Goal: Ask a question: Seek information or help from site administrators or community

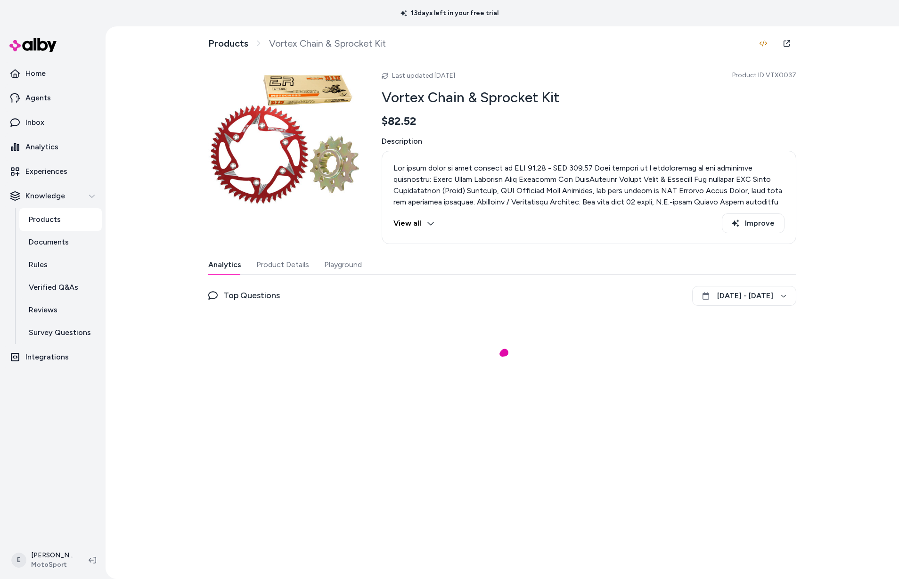
click at [422, 222] on button "View all" at bounding box center [413, 223] width 41 height 20
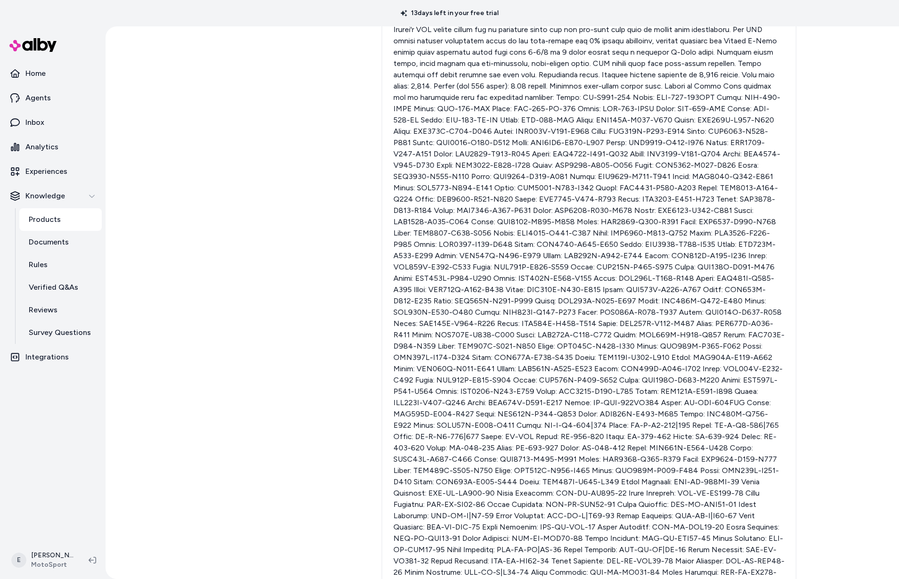
scroll to position [3033, 0]
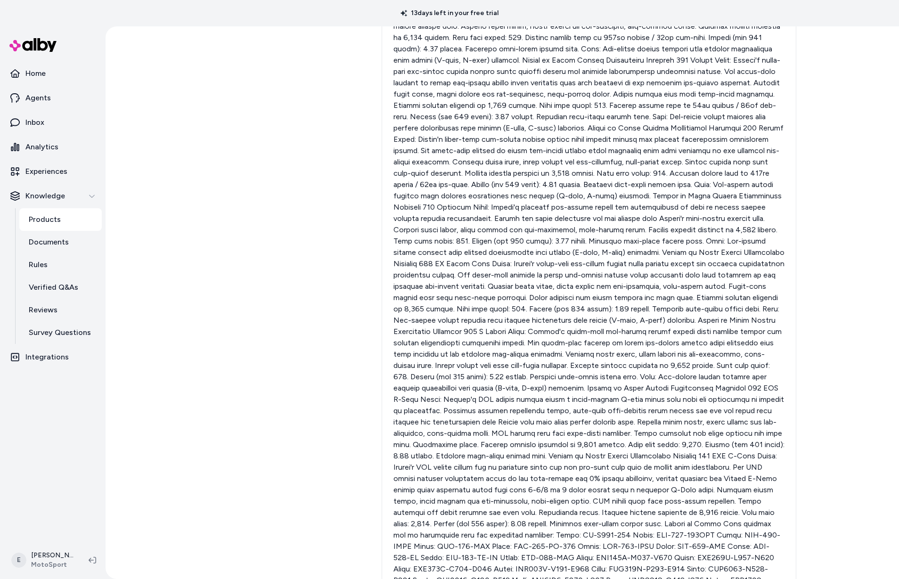
scroll to position [2814, 0]
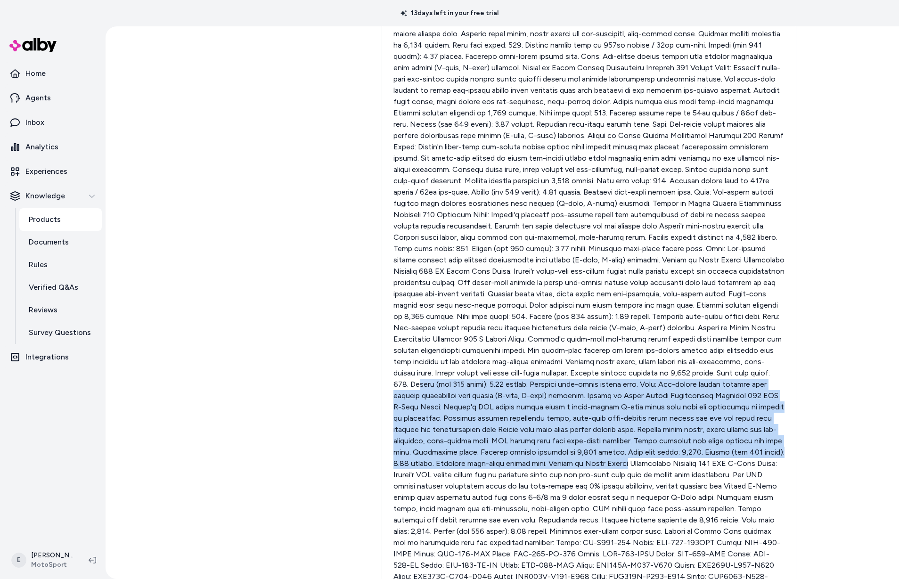
drag, startPoint x: 745, startPoint y: 407, endPoint x: 618, endPoint y: 330, distance: 148.0
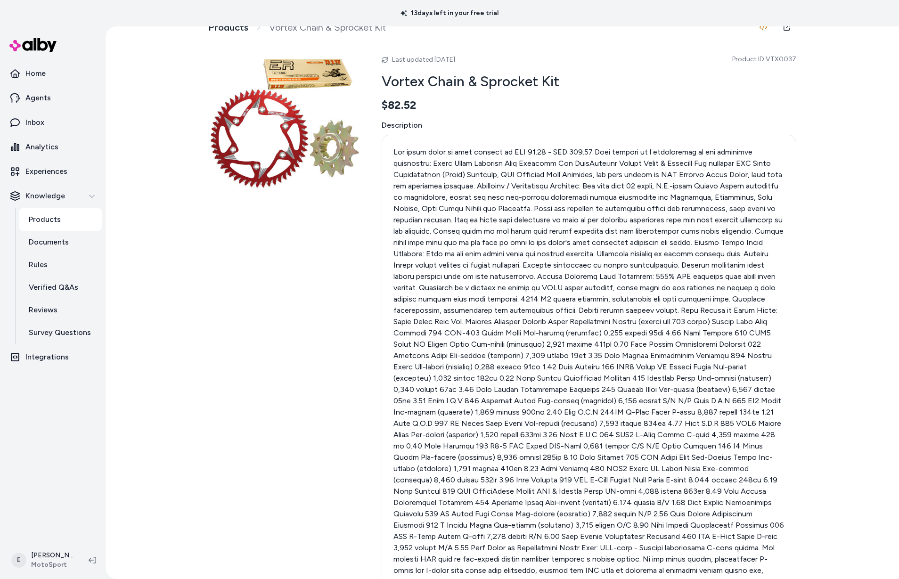
scroll to position [0, 0]
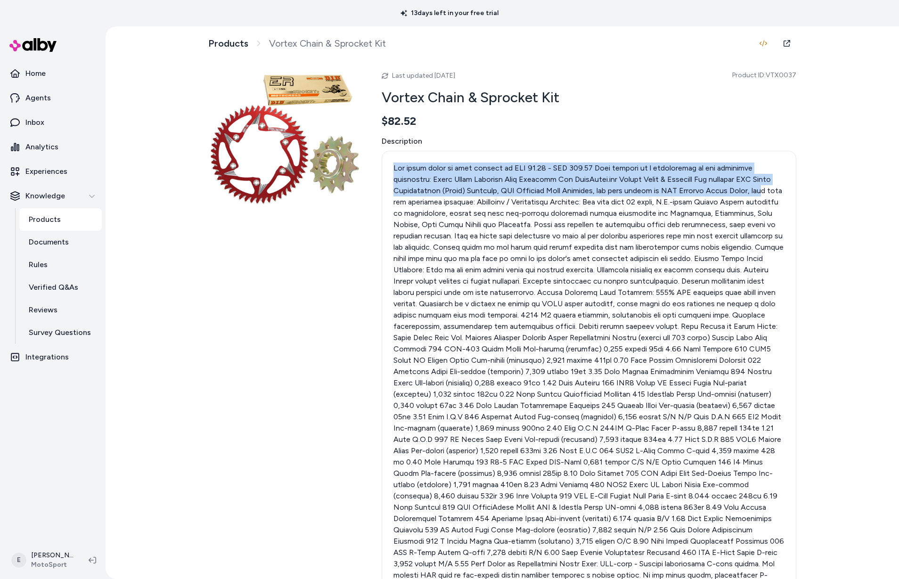
drag, startPoint x: 394, startPoint y: 169, endPoint x: 421, endPoint y: 229, distance: 65.8
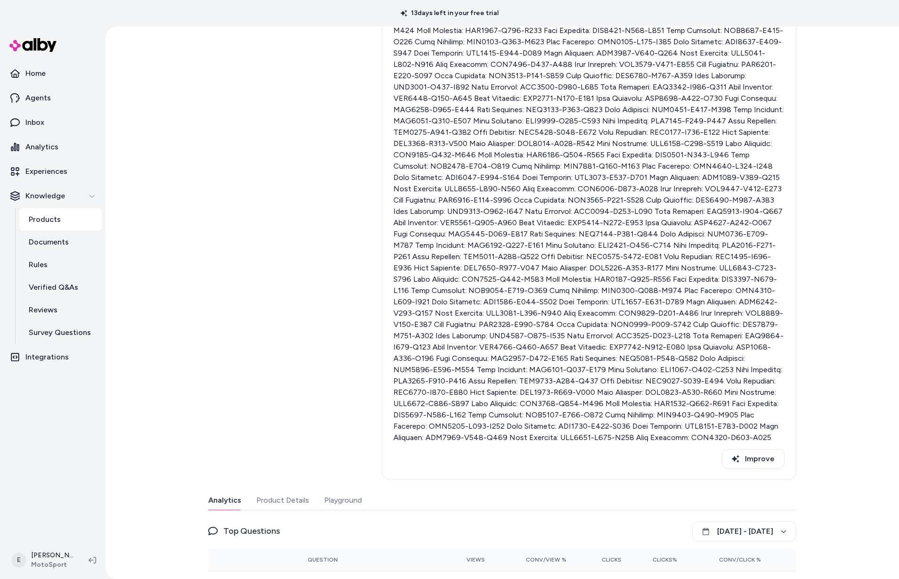
scroll to position [7043, 0]
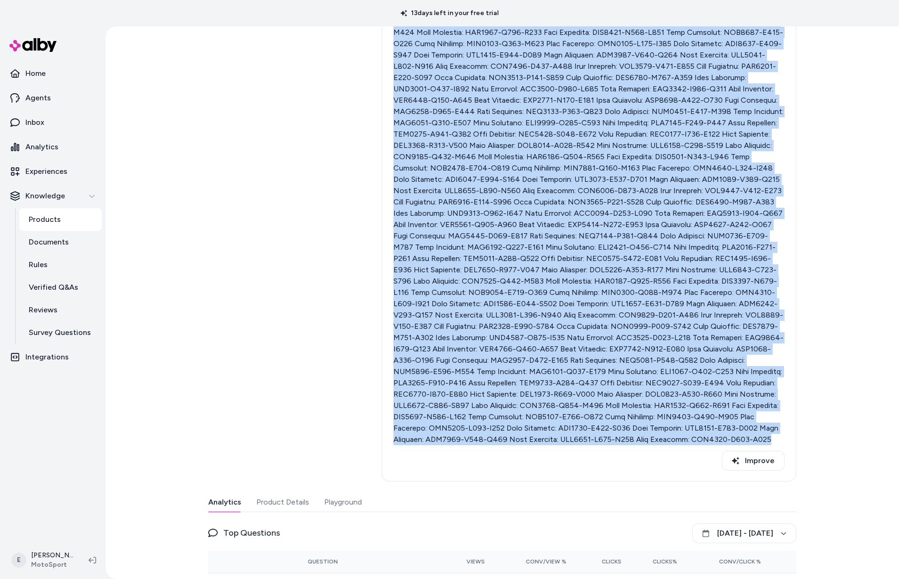
copy p "The price range of this product is USD 82.52 - USD 377.52 This product is a com…"
click at [286, 493] on button "Product Details" at bounding box center [282, 502] width 53 height 19
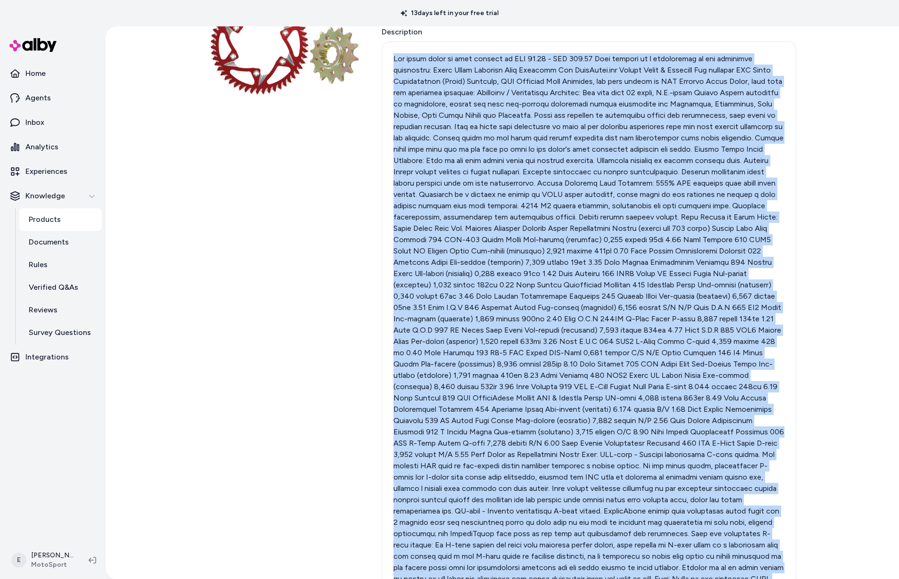
scroll to position [0, 0]
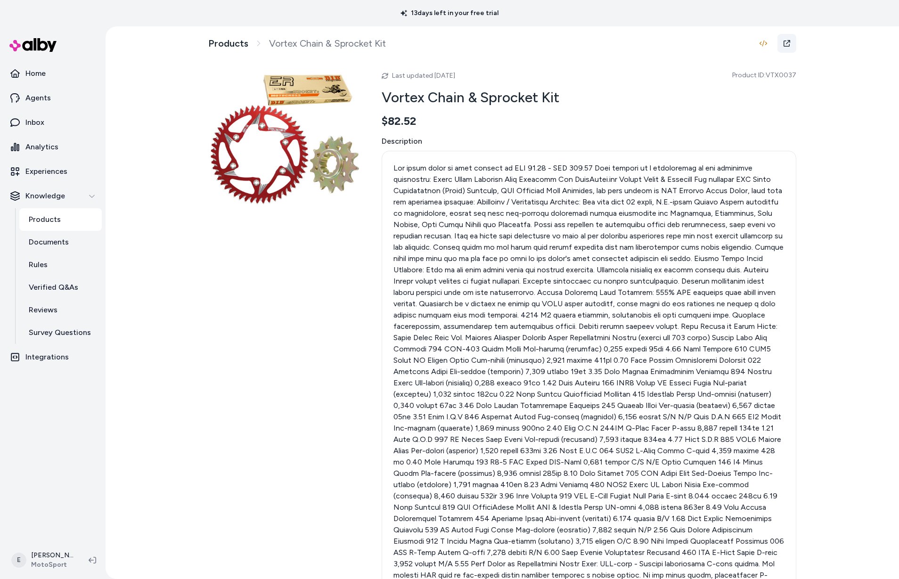
click at [790, 42] on link at bounding box center [786, 43] width 19 height 19
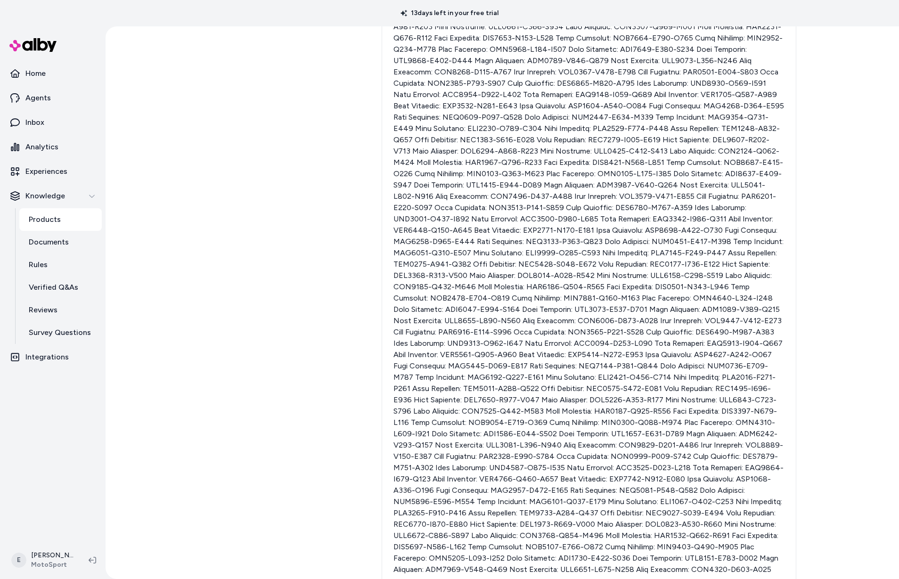
scroll to position [6949, 0]
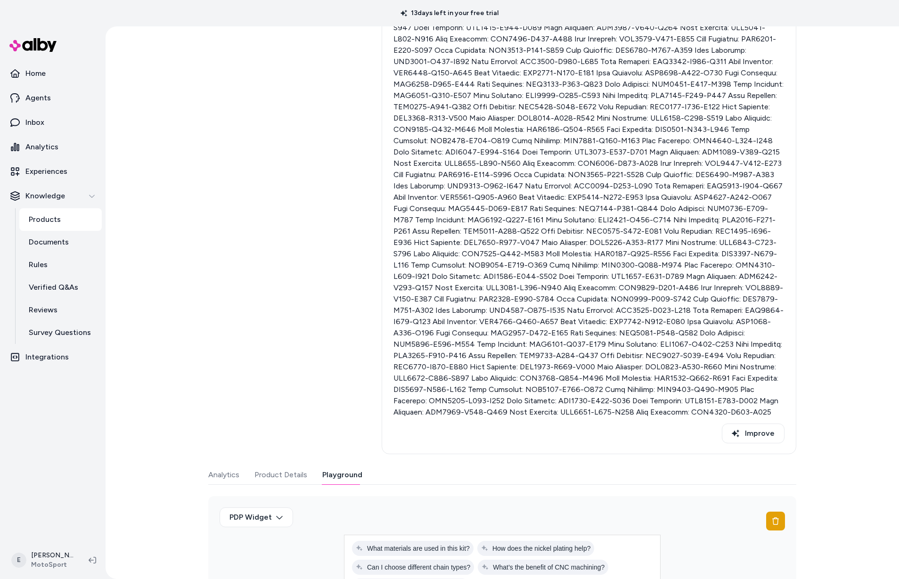
type input "**********"
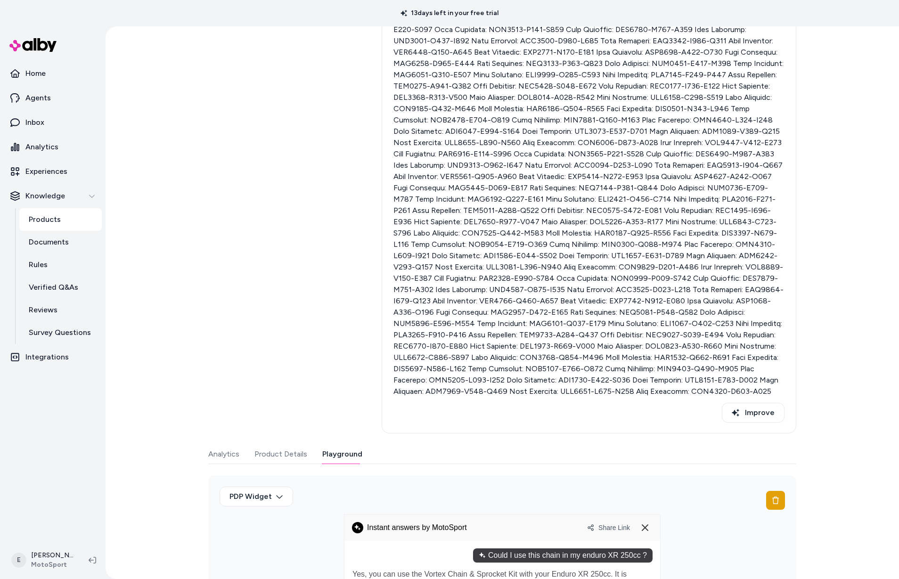
scroll to position [7152, 0]
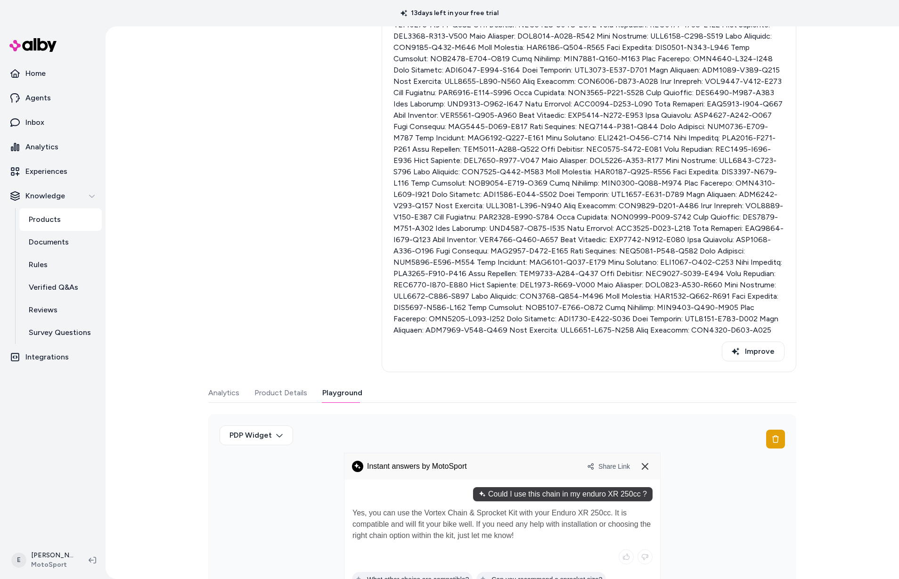
type input "**********"
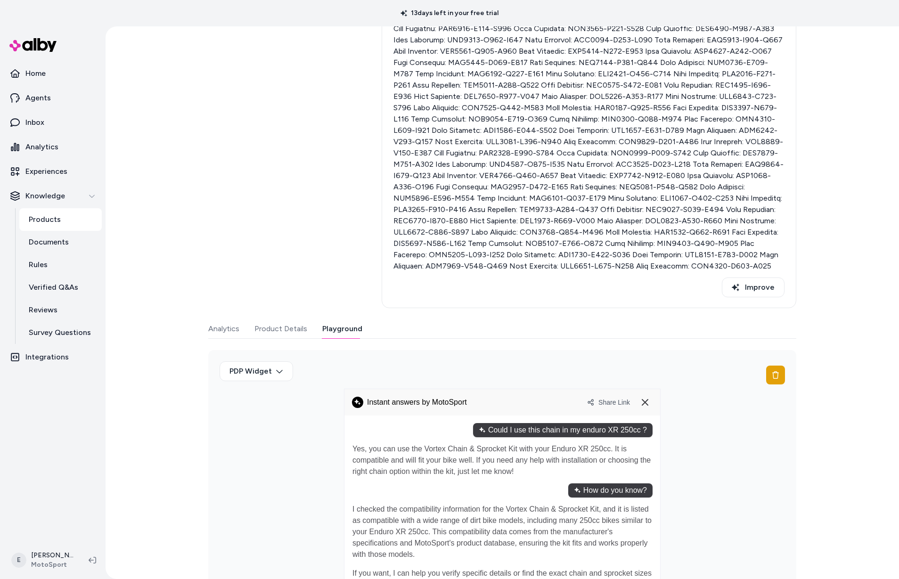
scroll to position [7236, 0]
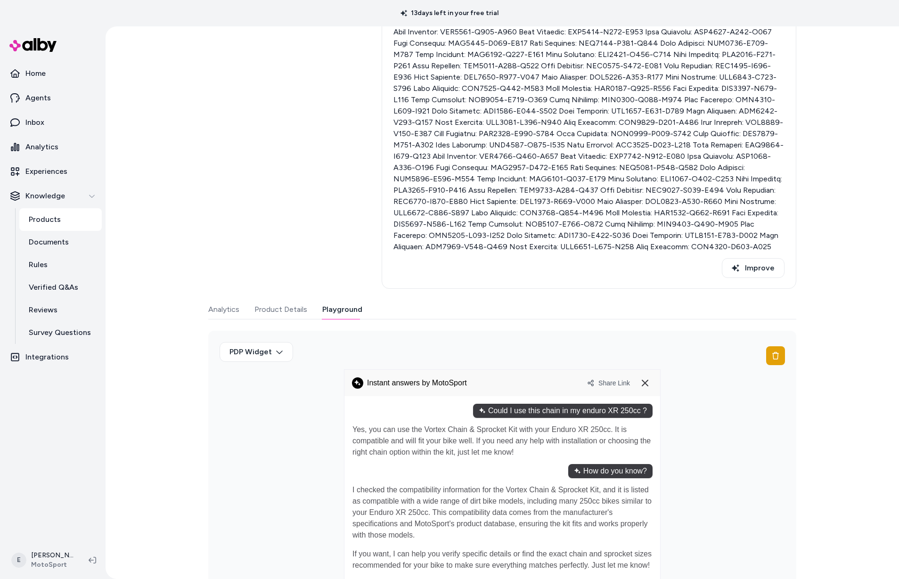
type input "**********"
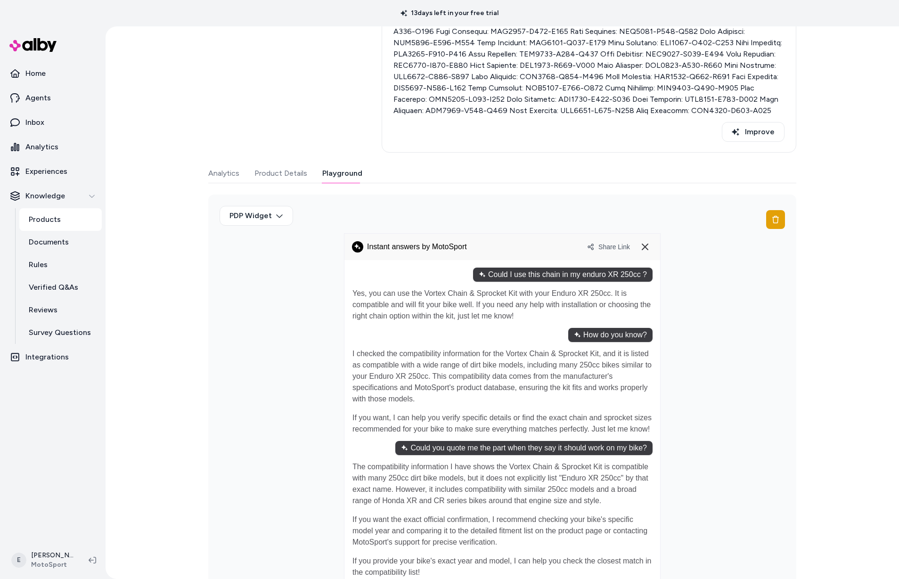
scroll to position [7373, 0]
click at [456, 549] on div at bounding box center [502, 467] width 316 height 417
type input "**********"
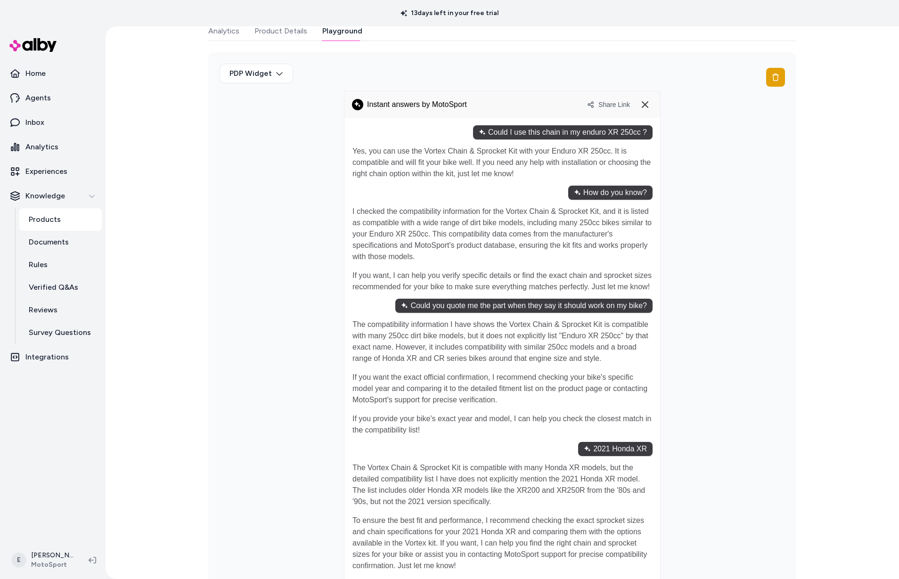
scroll to position [7513, 0]
type input "**********"
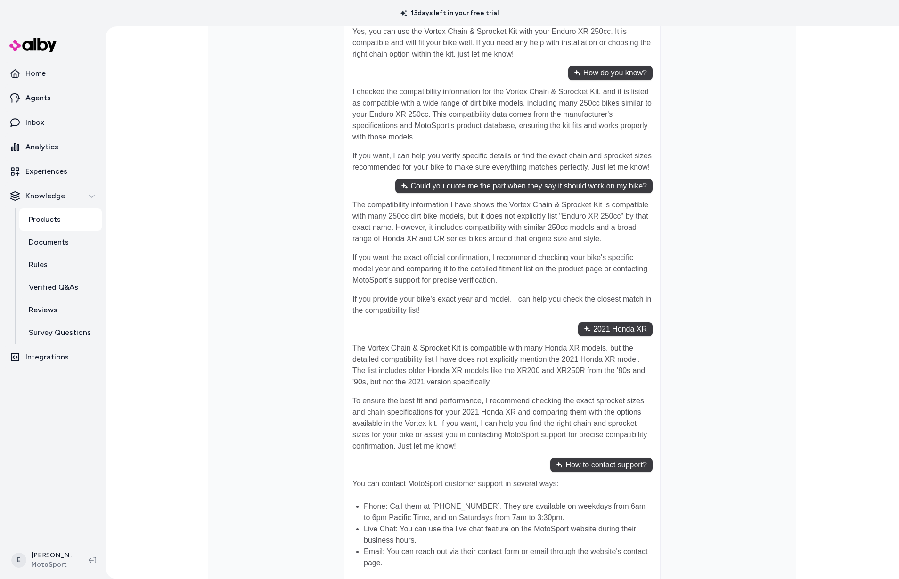
scroll to position [7656, 0]
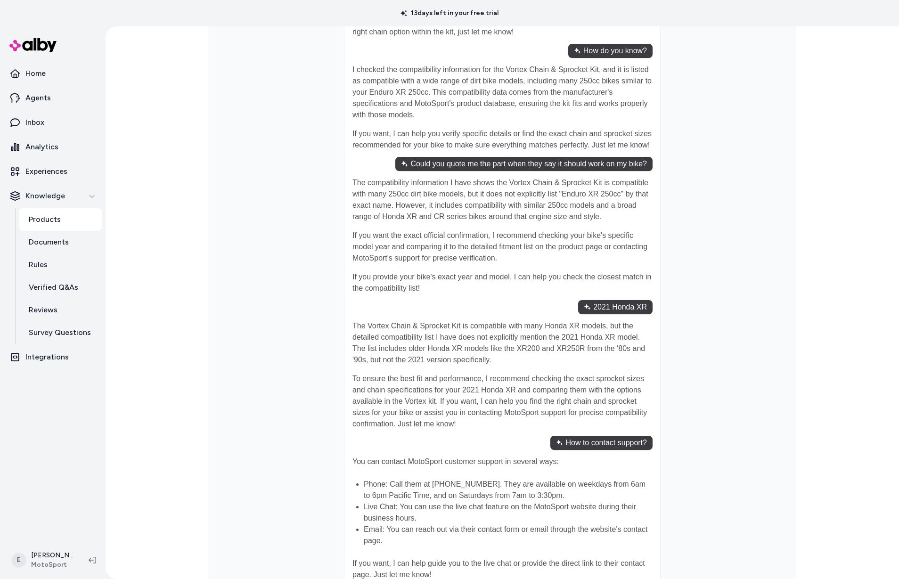
type input "*"
type input "**********"
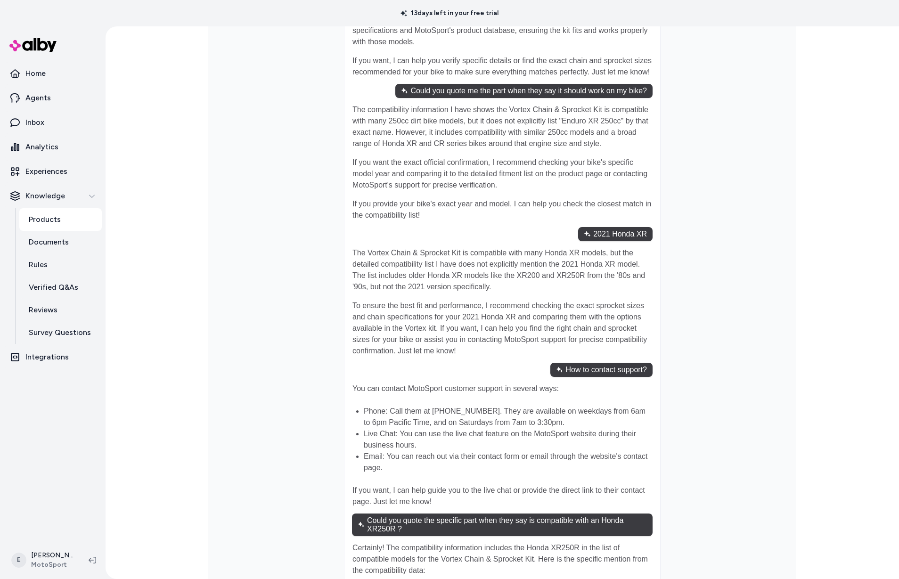
scroll to position [7763, 0]
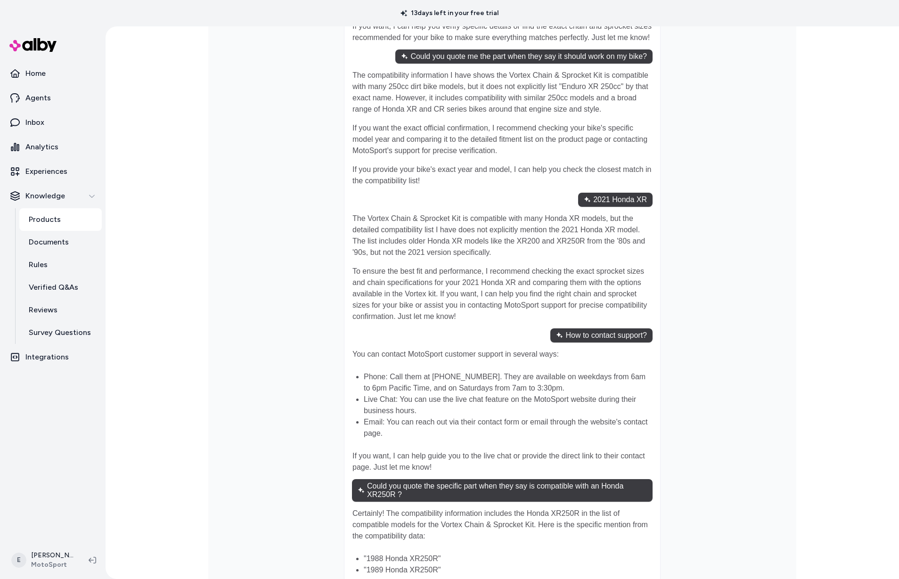
drag, startPoint x: 435, startPoint y: 429, endPoint x: 368, endPoint y: 430, distance: 66.9
click at [368, 553] on li ""1988 Honda XR250R"" at bounding box center [508, 558] width 288 height 11
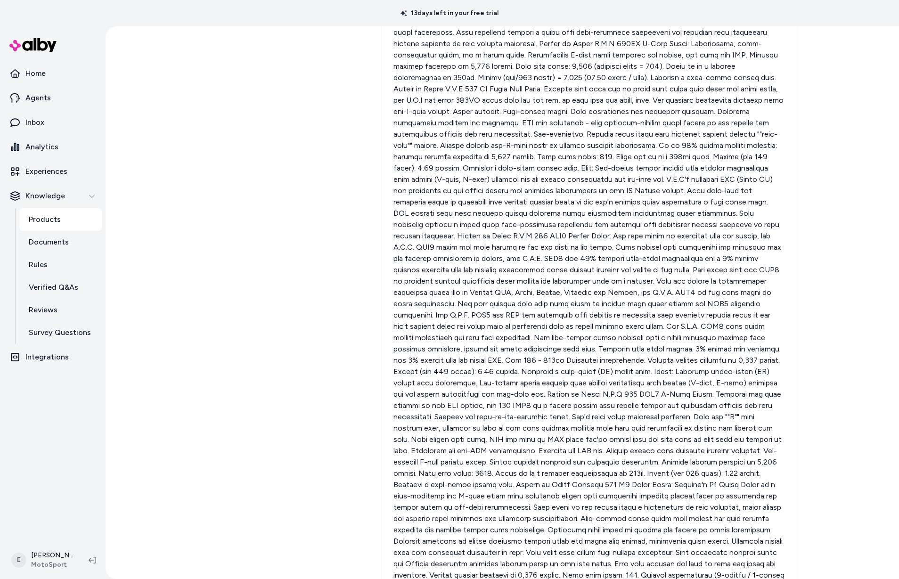
scroll to position [722, 0]
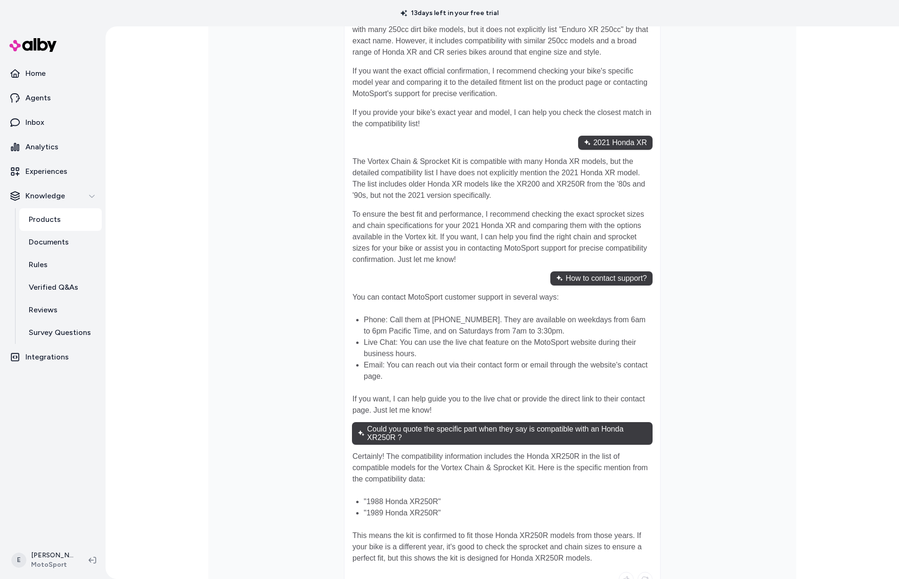
scroll to position [7824, 0]
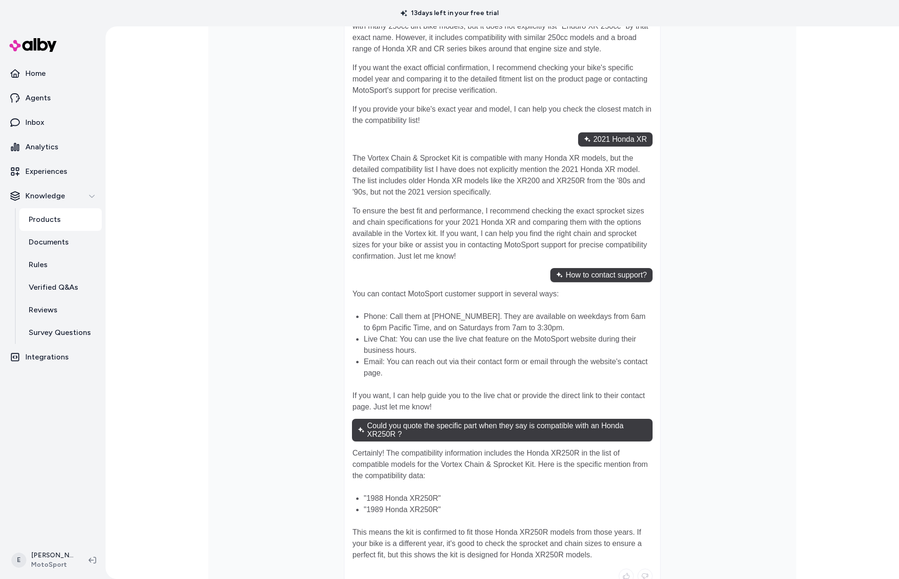
click at [513, 504] on li ""1989 Honda XR250R"" at bounding box center [508, 509] width 288 height 11
click at [413, 493] on li ""1988 Honda XR250R"" at bounding box center [508, 498] width 288 height 11
click at [416, 493] on li ""1988 Honda XR250R"" at bounding box center [508, 498] width 288 height 11
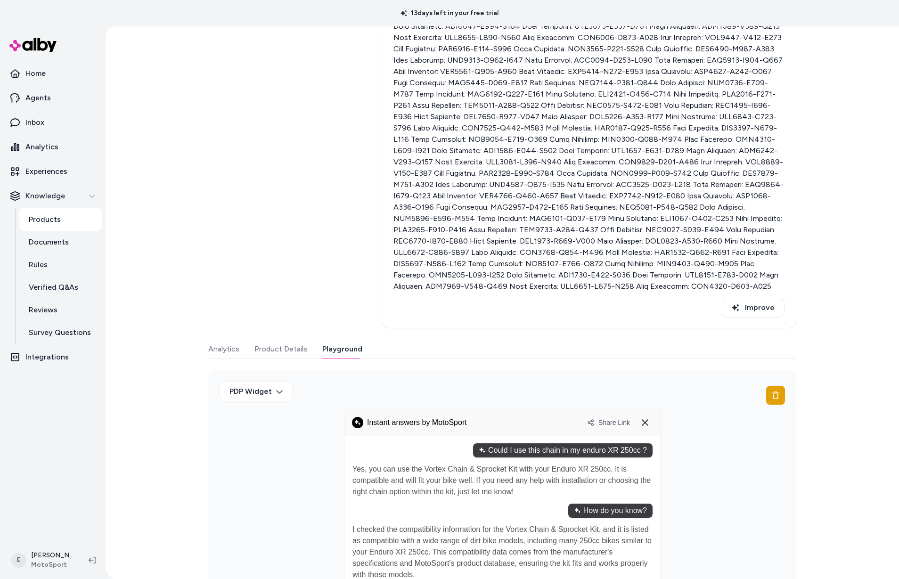
scroll to position [7367, 0]
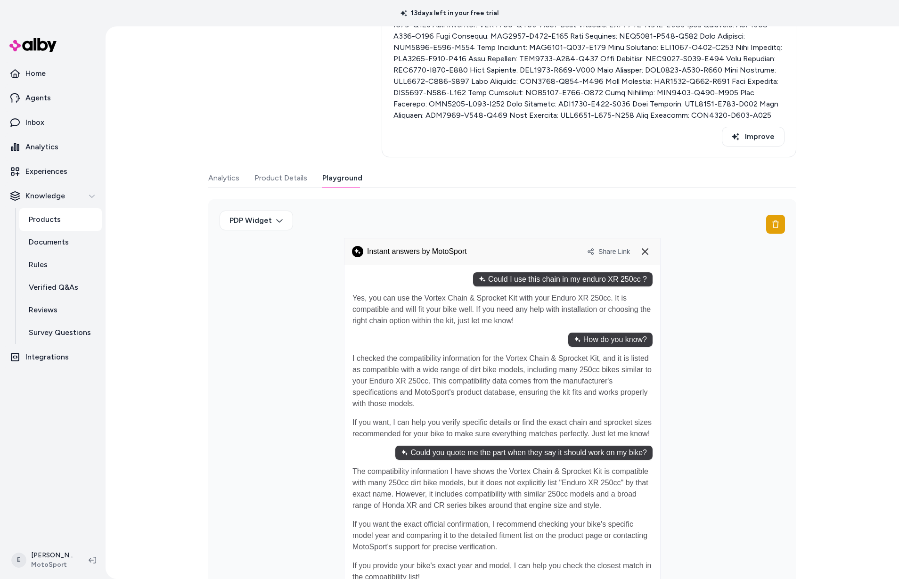
click at [605, 248] on span "Share Link" at bounding box center [614, 252] width 32 height 8
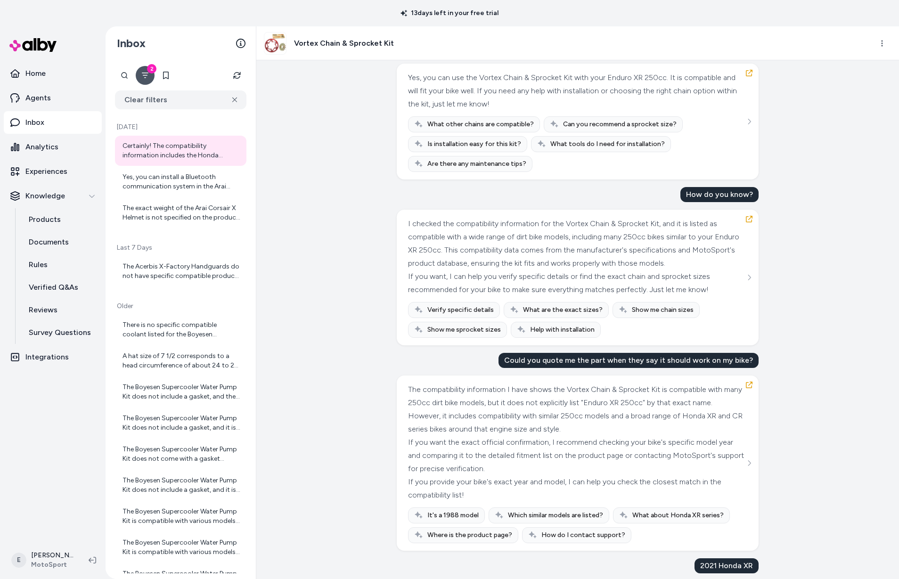
scroll to position [106, 0]
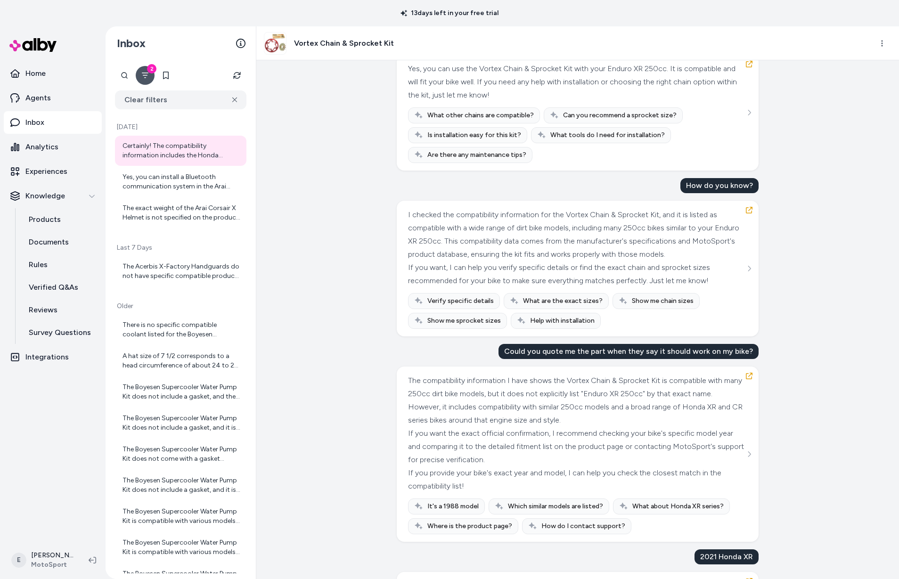
click at [421, 467] on span "CompatibilityCheck" at bounding box center [419, 566] width 4 height 199
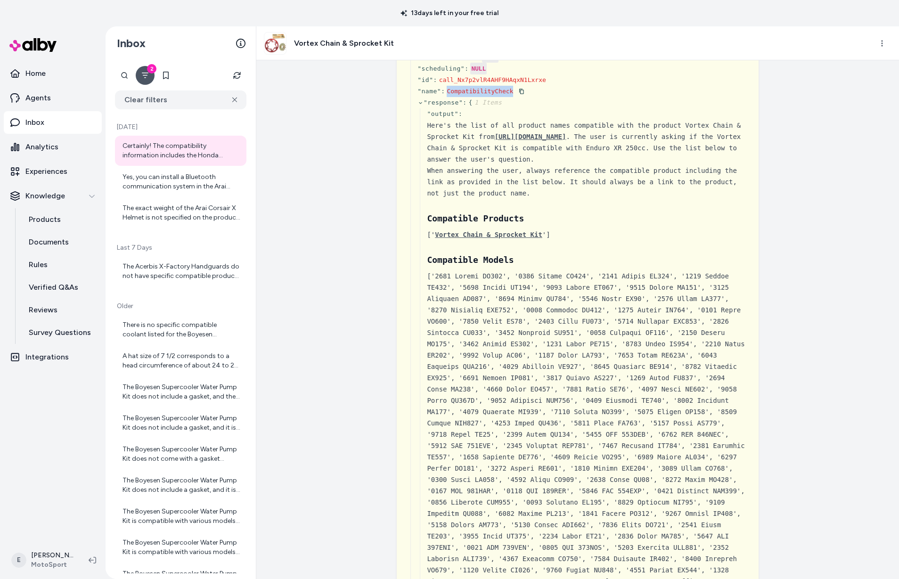
click at [470, 95] on span "CompatibilityCheck" at bounding box center [480, 91] width 66 height 7
copy span "CompatibilityCheck"
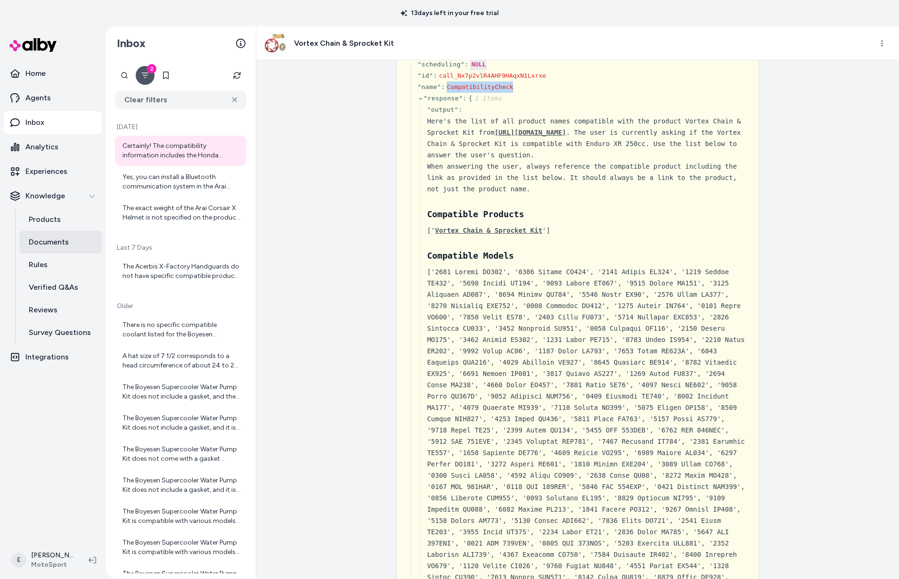
click at [62, 244] on p "Documents" at bounding box center [49, 241] width 40 height 11
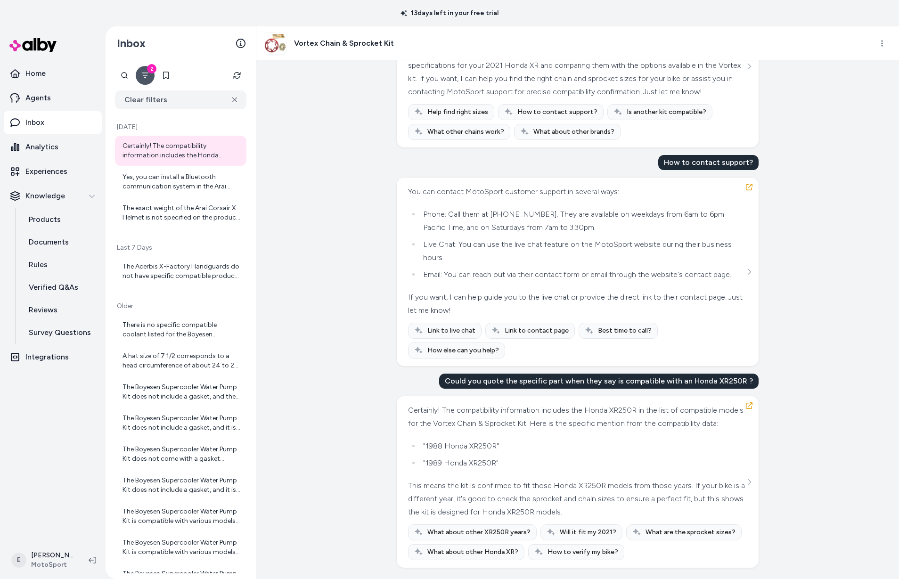
scroll to position [6494, 0]
click at [745, 183] on icon "button" at bounding box center [749, 187] width 8 height 8
click at [885, 41] on html "13 days left in your free trial Home Agents Inbox Analytics Experiences Knowled…" at bounding box center [449, 289] width 899 height 579
click at [847, 98] on link "View product detail page" at bounding box center [840, 99] width 101 height 17
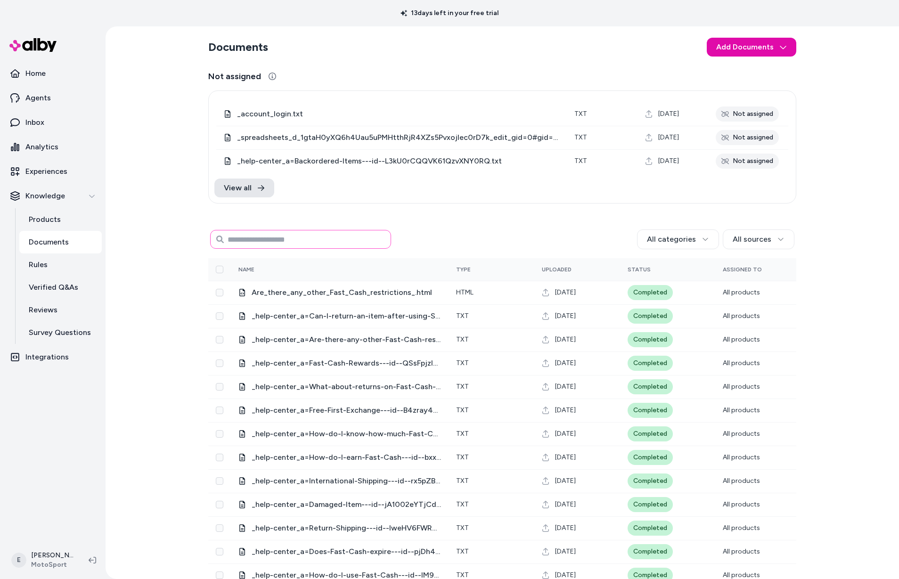
click at [308, 236] on input at bounding box center [300, 239] width 181 height 19
paste input "**********"
type input "**********"
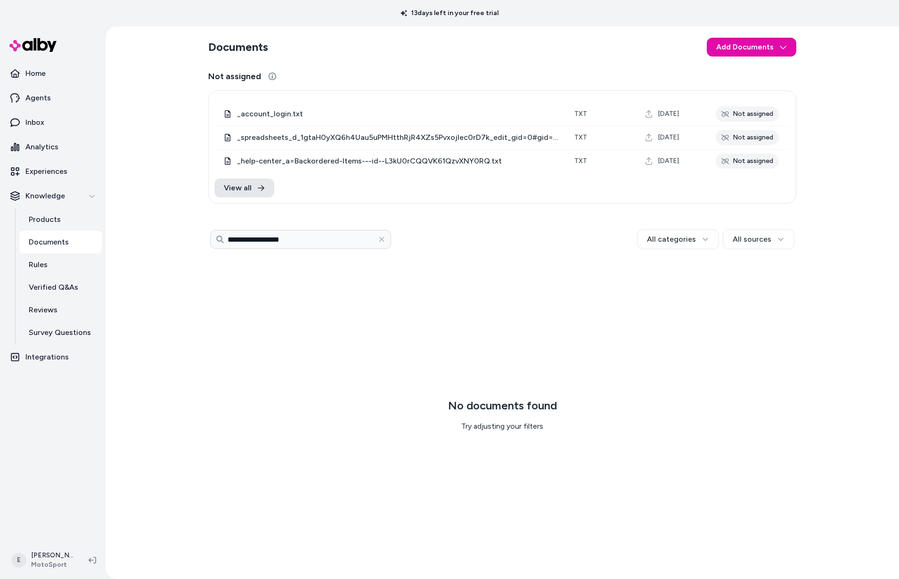
type input "**********"
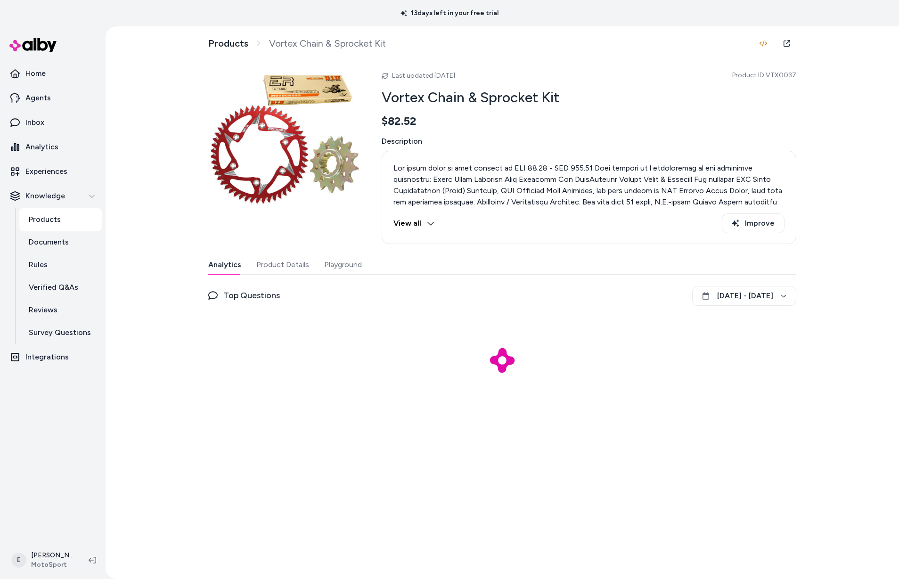
click at [420, 224] on button "View all" at bounding box center [413, 223] width 41 height 20
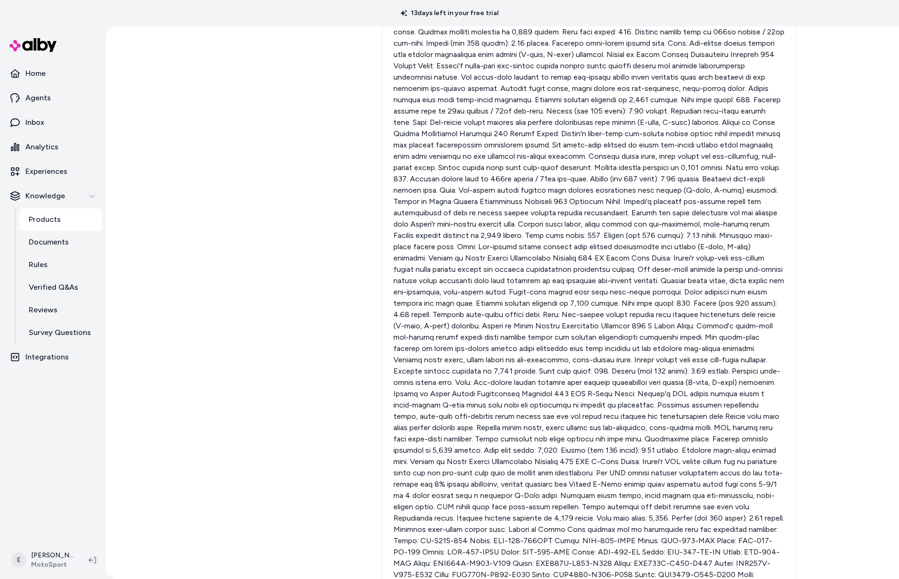
scroll to position [2793, 0]
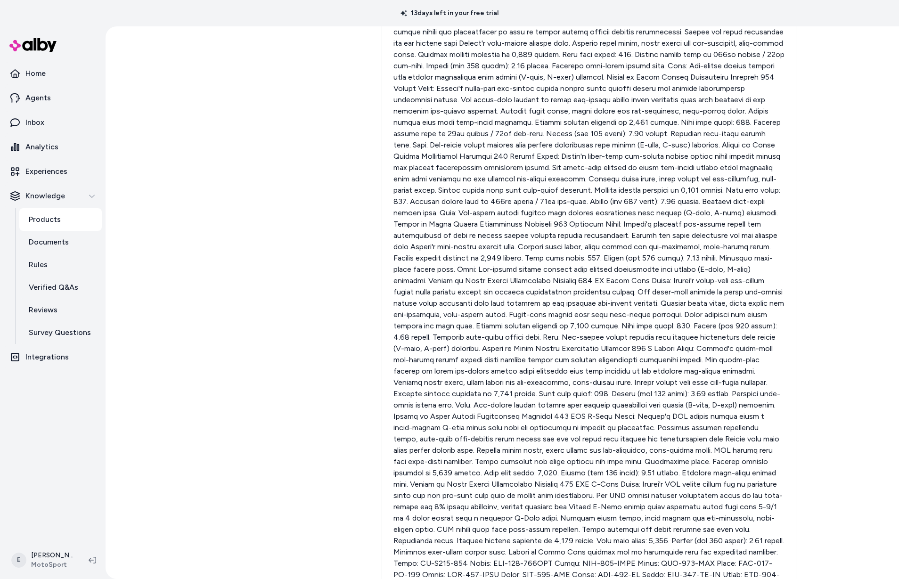
drag, startPoint x: 493, startPoint y: 212, endPoint x: 593, endPoint y: 211, distance: 99.4
drag, startPoint x: 579, startPoint y: 212, endPoint x: 495, endPoint y: 213, distance: 84.3
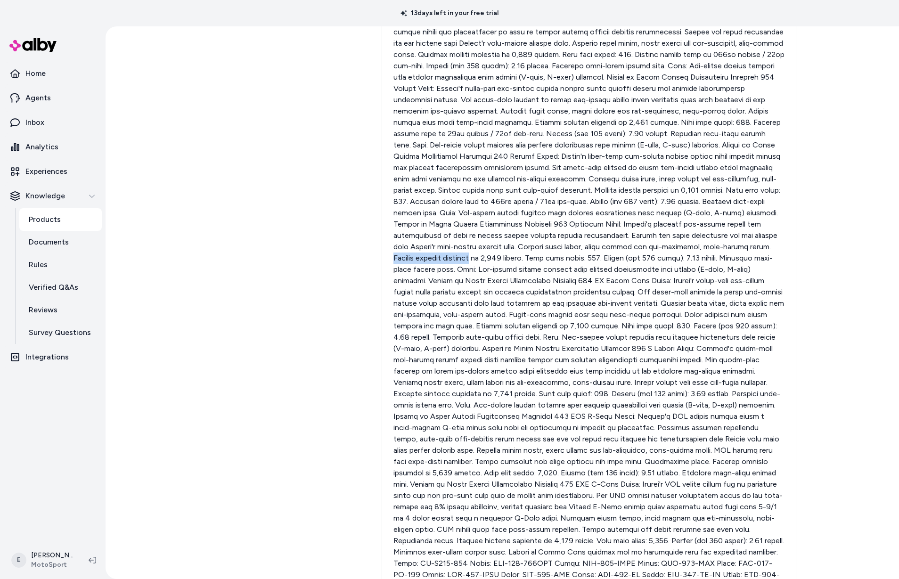
copy p "Average tensile strength"
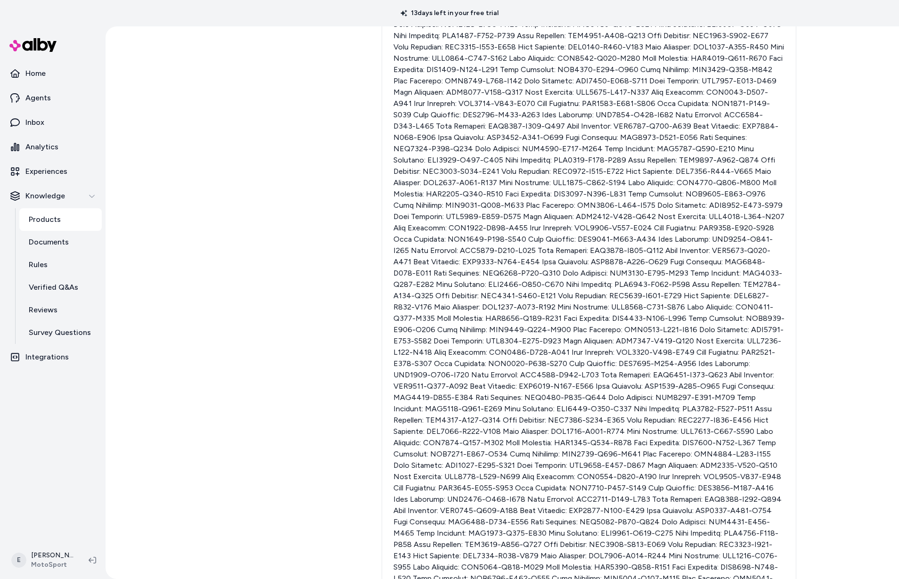
scroll to position [7062, 0]
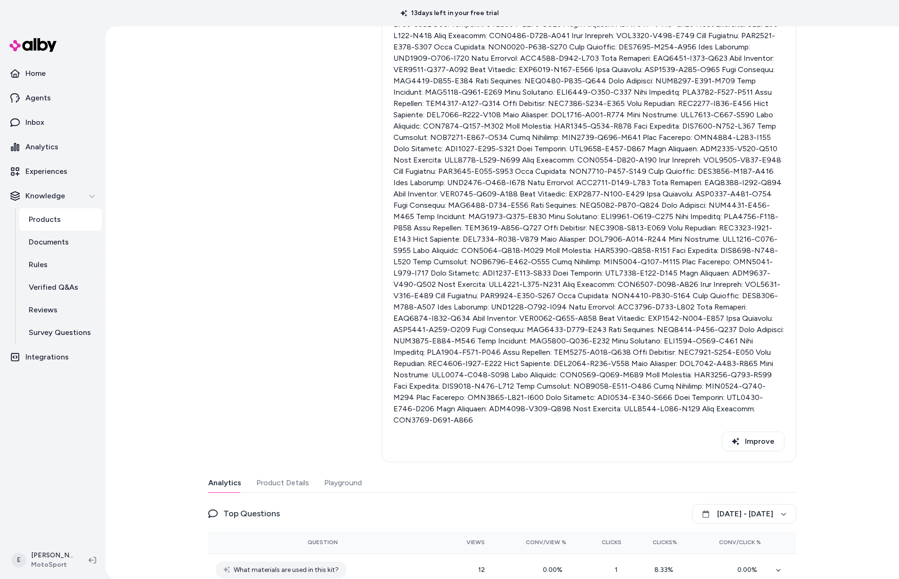
click at [353, 473] on button "Playground" at bounding box center [343, 482] width 38 height 19
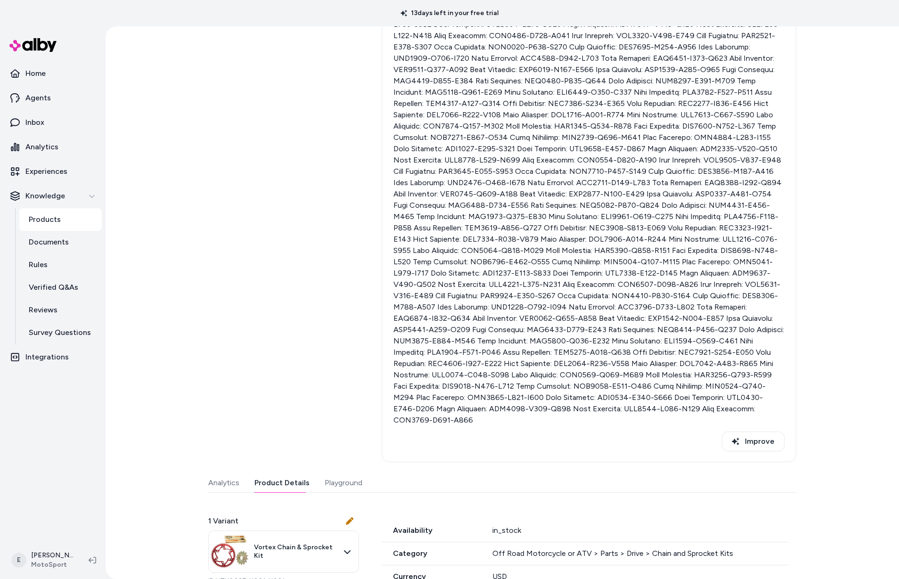
click at [287, 473] on button "Product Details" at bounding box center [281, 482] width 55 height 19
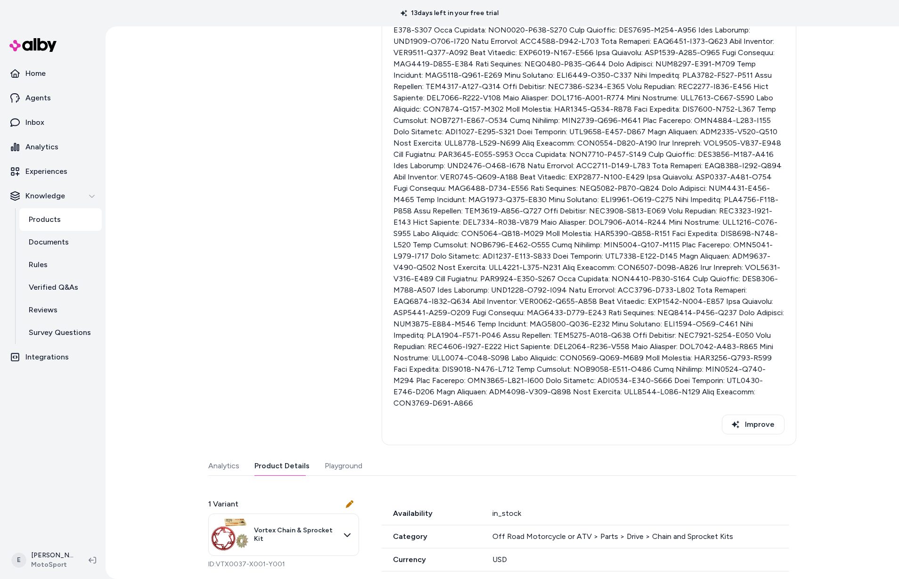
click at [341, 456] on button "Playground" at bounding box center [344, 465] width 38 height 19
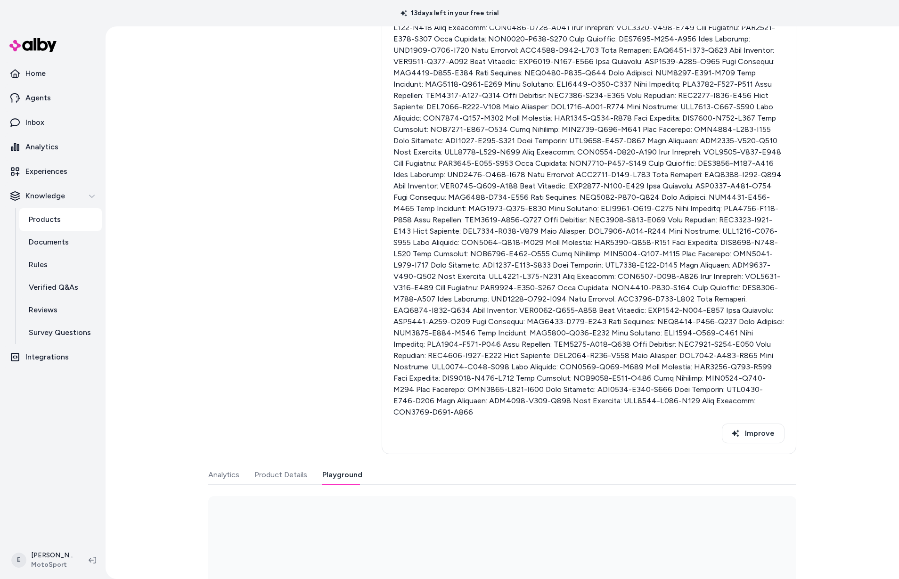
click at [82, 216] on link "Products" at bounding box center [60, 219] width 82 height 23
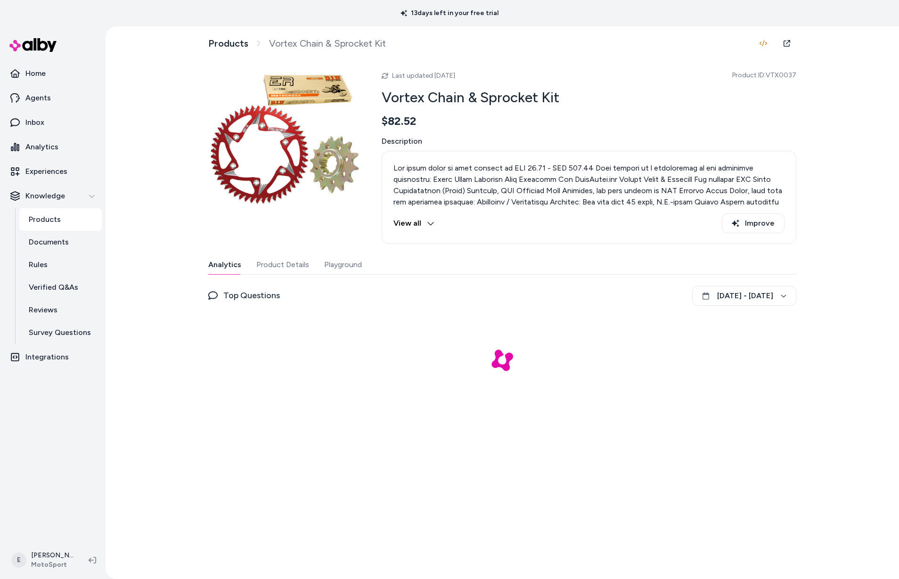
click at [331, 267] on button "Playground" at bounding box center [343, 264] width 38 height 19
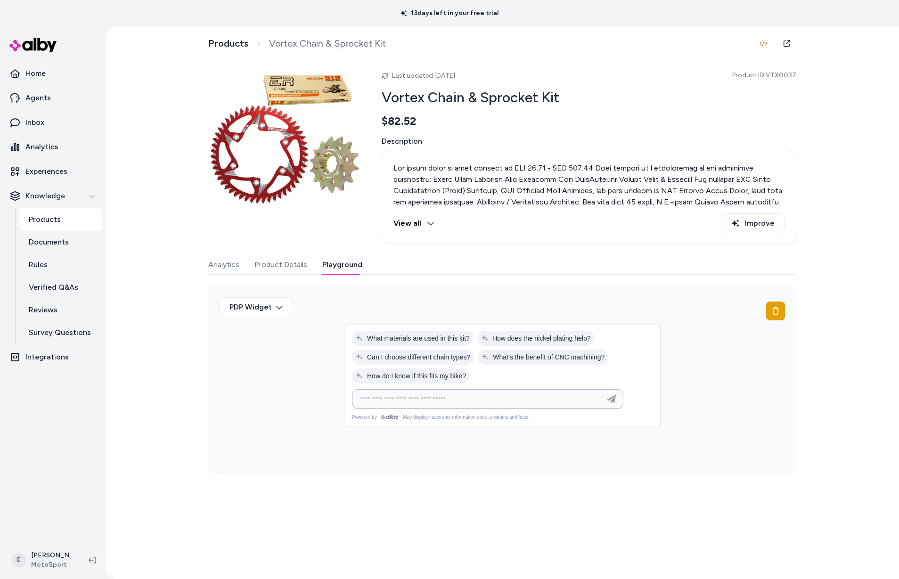
click at [446, 400] on input at bounding box center [478, 398] width 248 height 11
paste input "**********"
type input "**********"
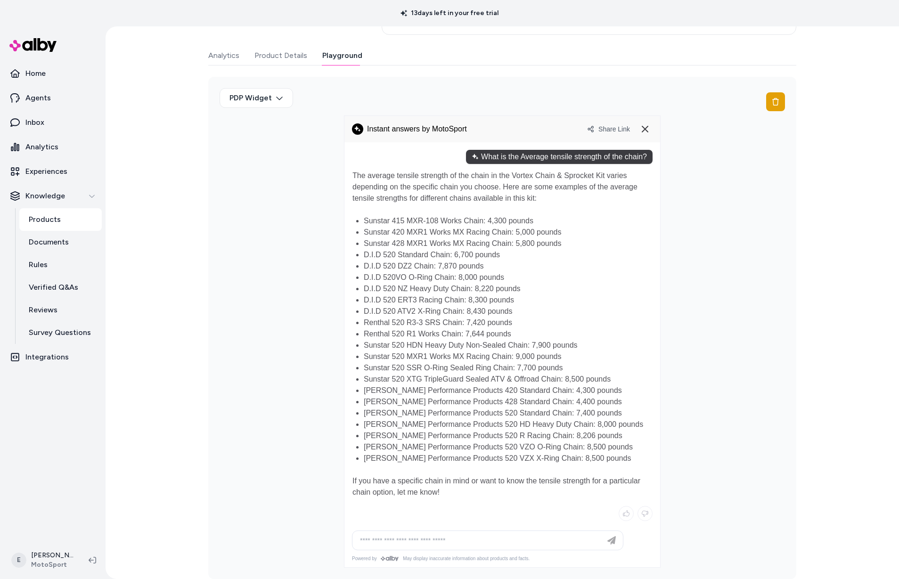
scroll to position [219, 0]
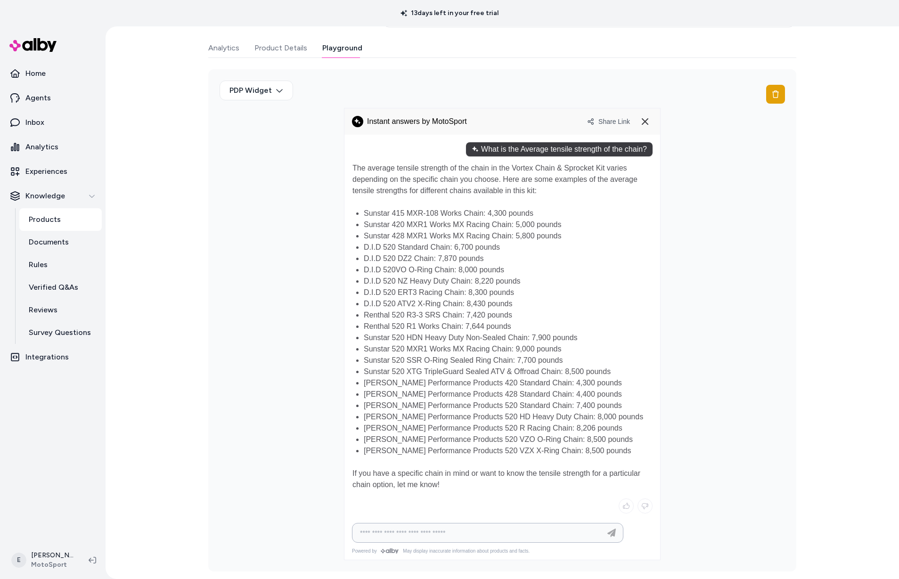
click at [453, 537] on input at bounding box center [478, 532] width 248 height 11
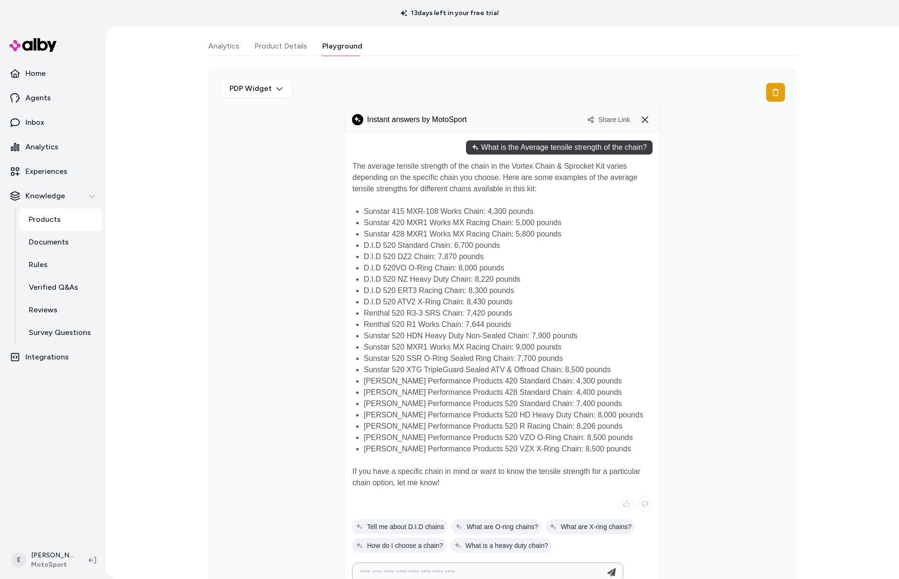
type input "**********"
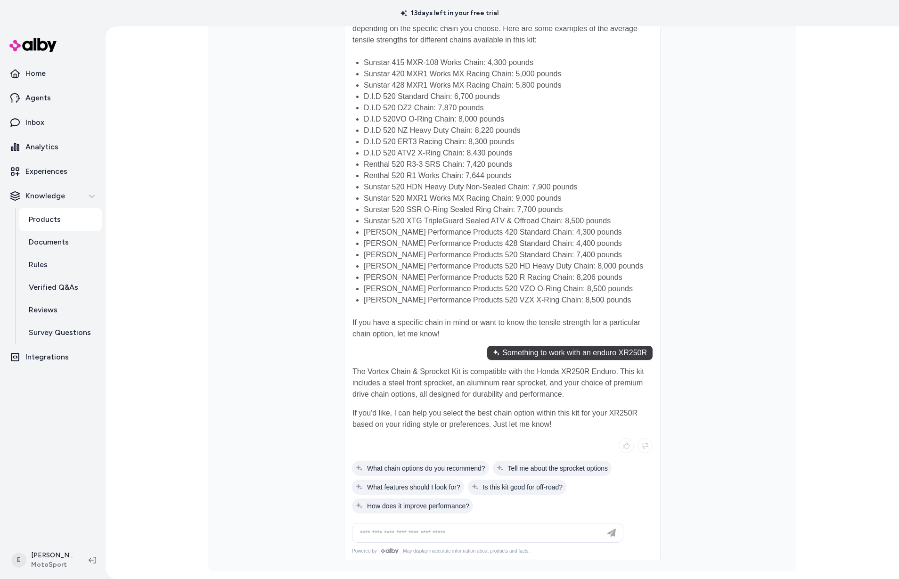
scroll to position [368, 0]
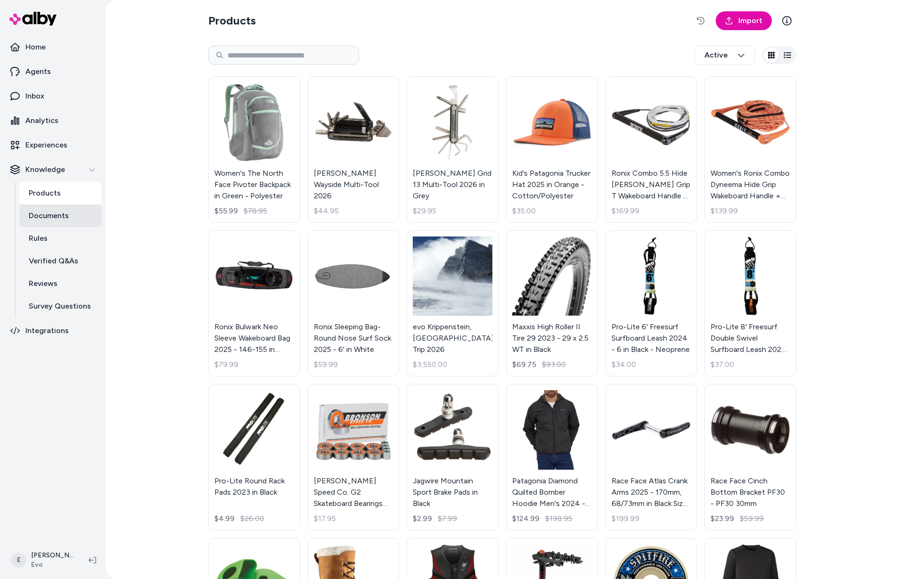
click at [55, 219] on p "Documents" at bounding box center [49, 215] width 40 height 11
